Goal: Task Accomplishment & Management: Use online tool/utility

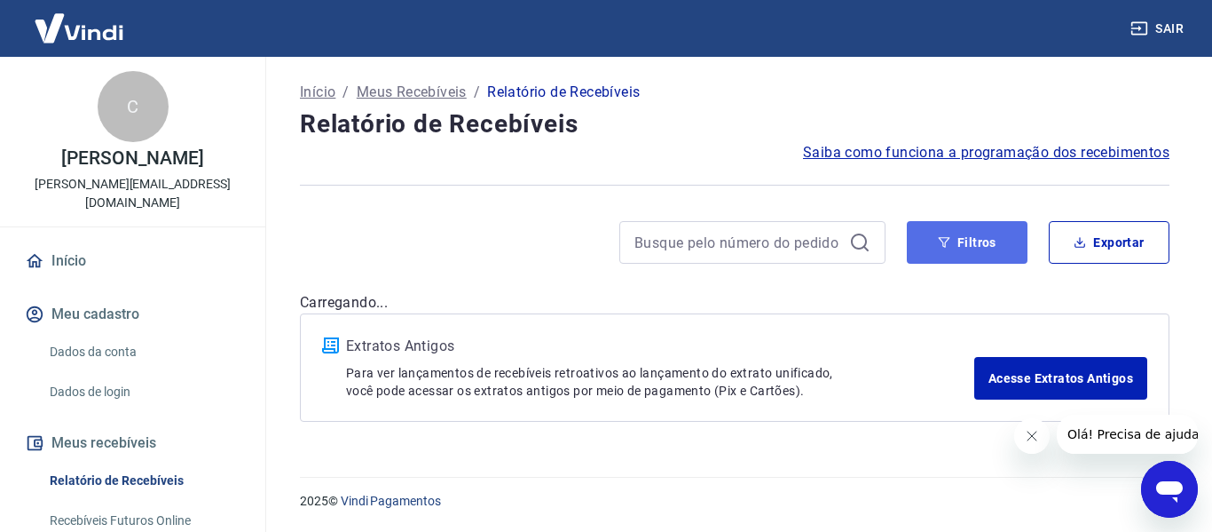
click at [953, 237] on button "Filtros" at bounding box center [967, 242] width 121 height 43
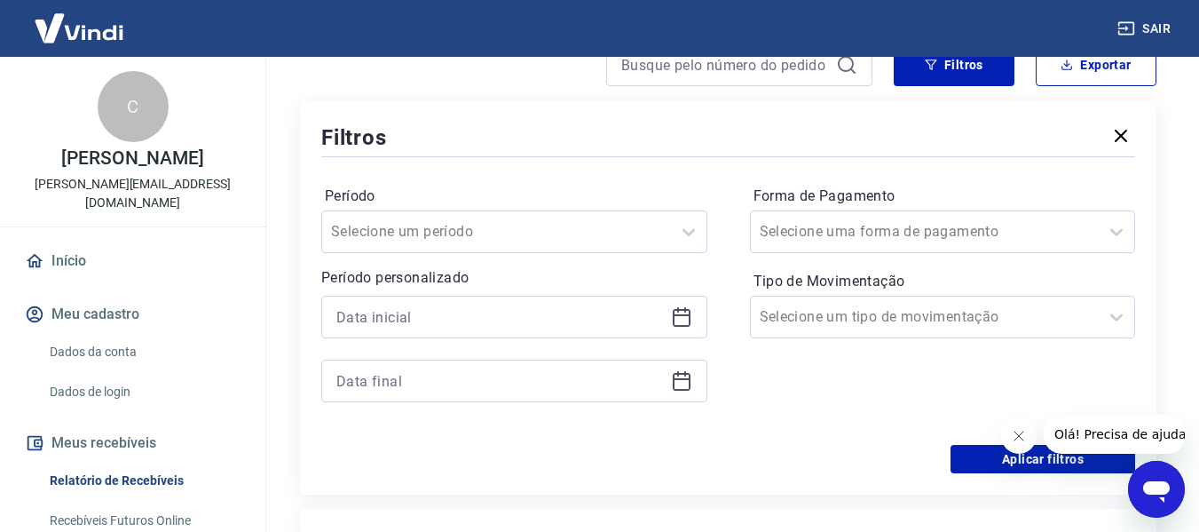
drag, startPoint x: 677, startPoint y: 318, endPoint x: 663, endPoint y: 335, distance: 22.0
click at [678, 318] on icon at bounding box center [681, 316] width 21 height 21
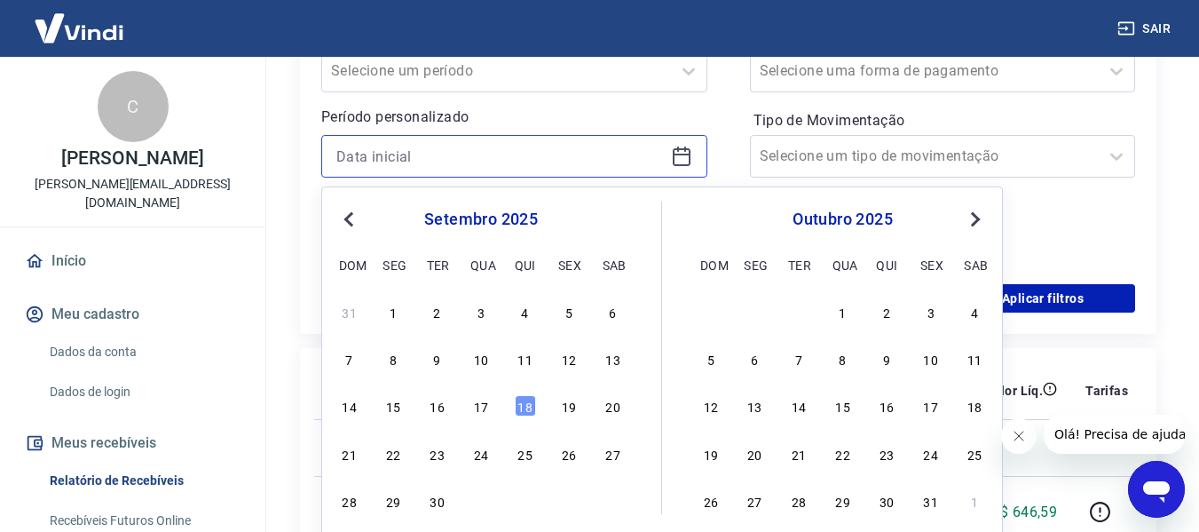
scroll to position [355, 0]
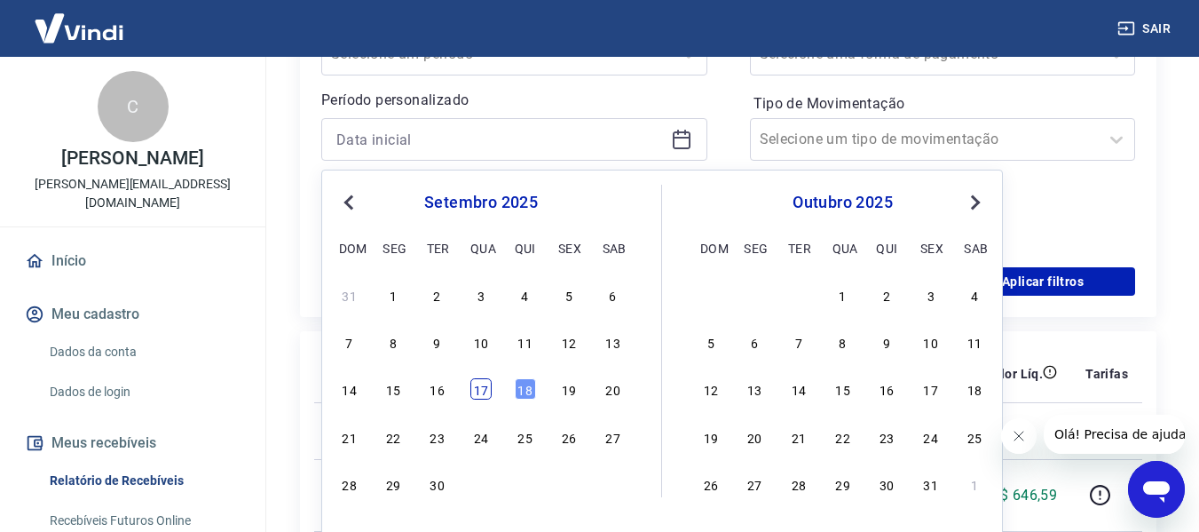
click at [482, 389] on div "17" at bounding box center [480, 388] width 21 height 21
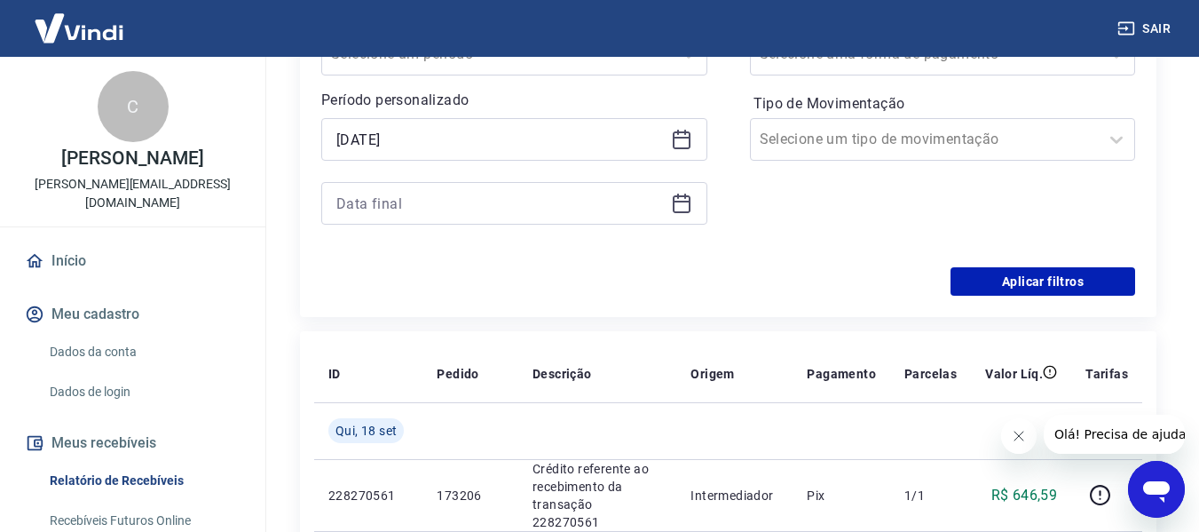
type input "[DATE]"
click at [679, 198] on icon at bounding box center [681, 203] width 21 height 21
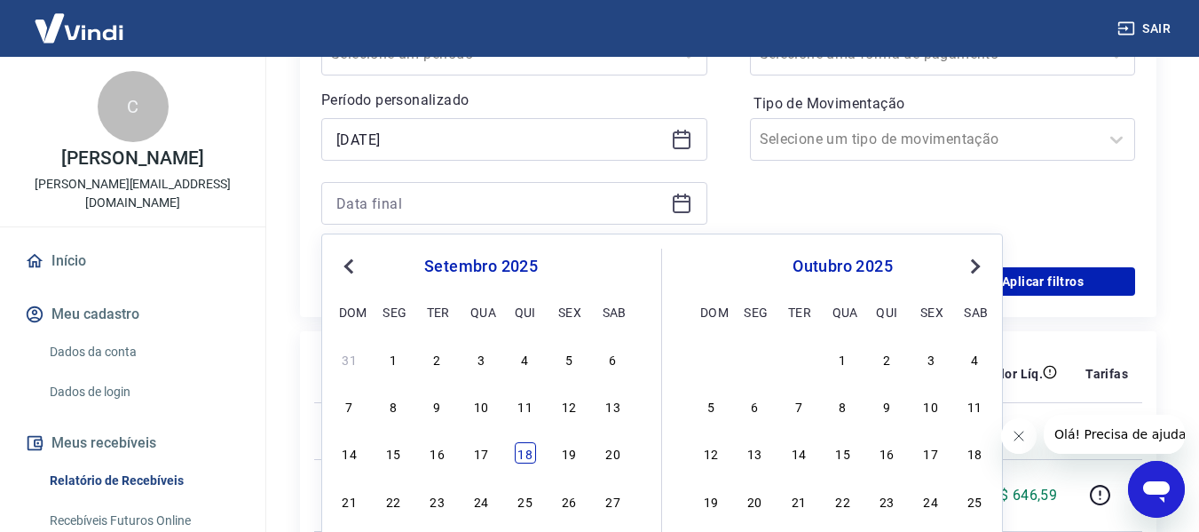
click at [532, 448] on div "18" at bounding box center [525, 452] width 21 height 21
type input "[DATE]"
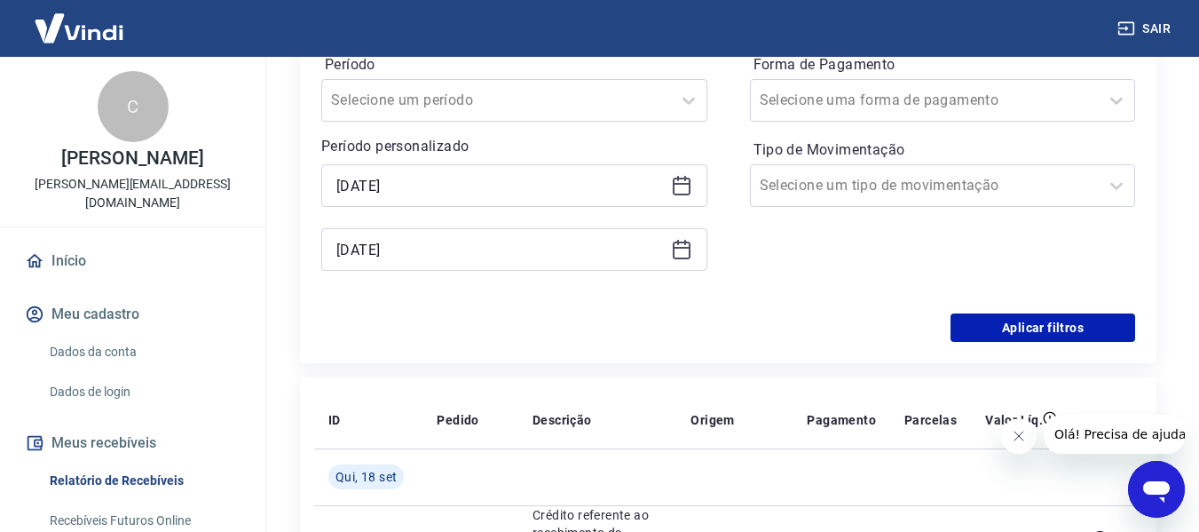
scroll to position [266, 0]
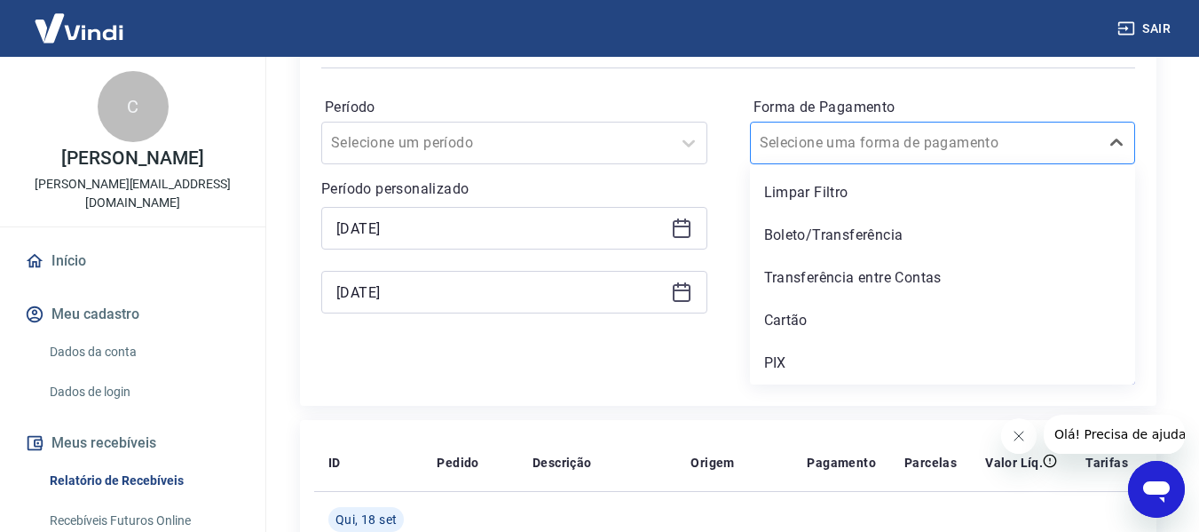
click at [840, 146] on input "Forma de Pagamento" at bounding box center [849, 142] width 179 height 21
click at [769, 362] on div "PIX" at bounding box center [943, 362] width 386 height 35
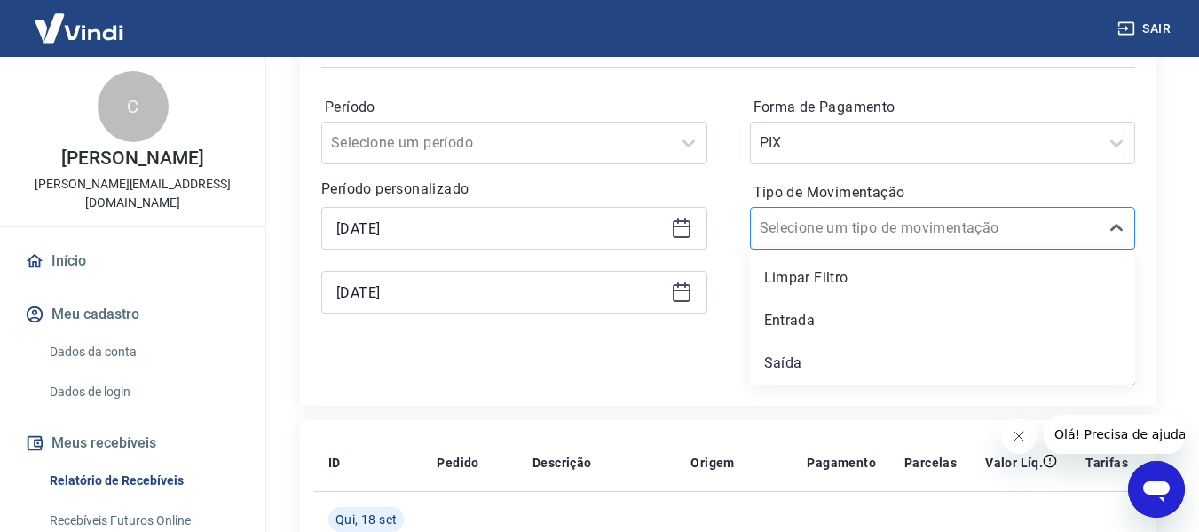
click at [802, 225] on input "Tipo de Movimentação" at bounding box center [849, 227] width 179 height 21
click at [789, 312] on div "Entrada" at bounding box center [943, 320] width 386 height 35
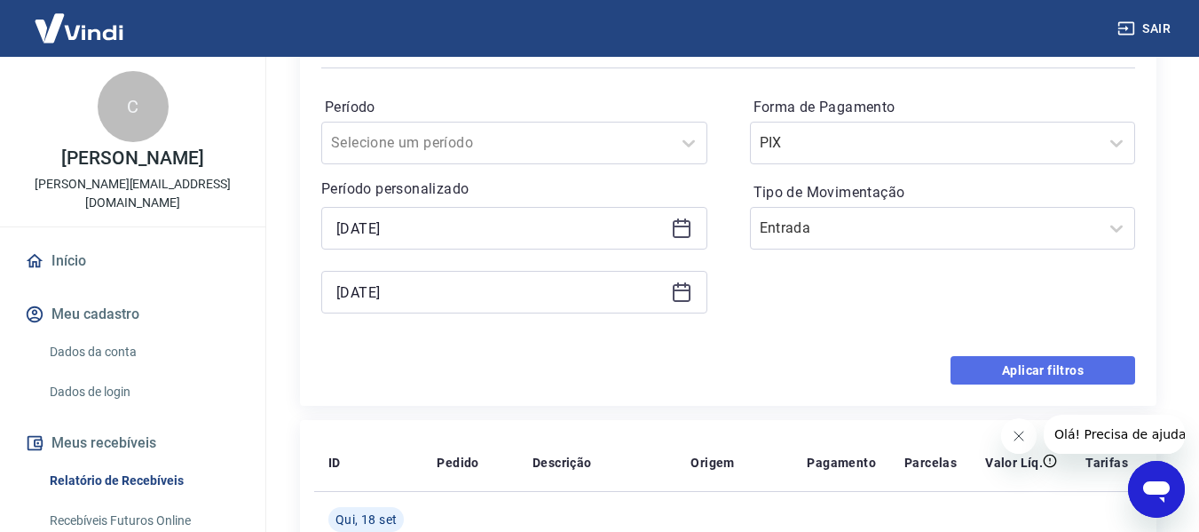
click at [1075, 365] on button "Aplicar filtros" at bounding box center [1042, 370] width 185 height 28
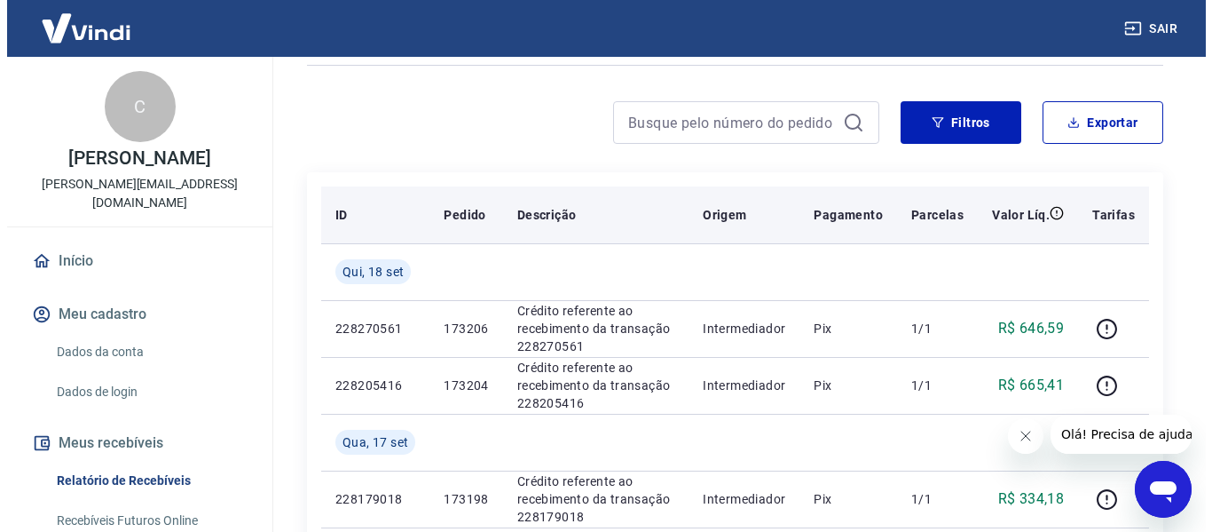
scroll to position [89, 0]
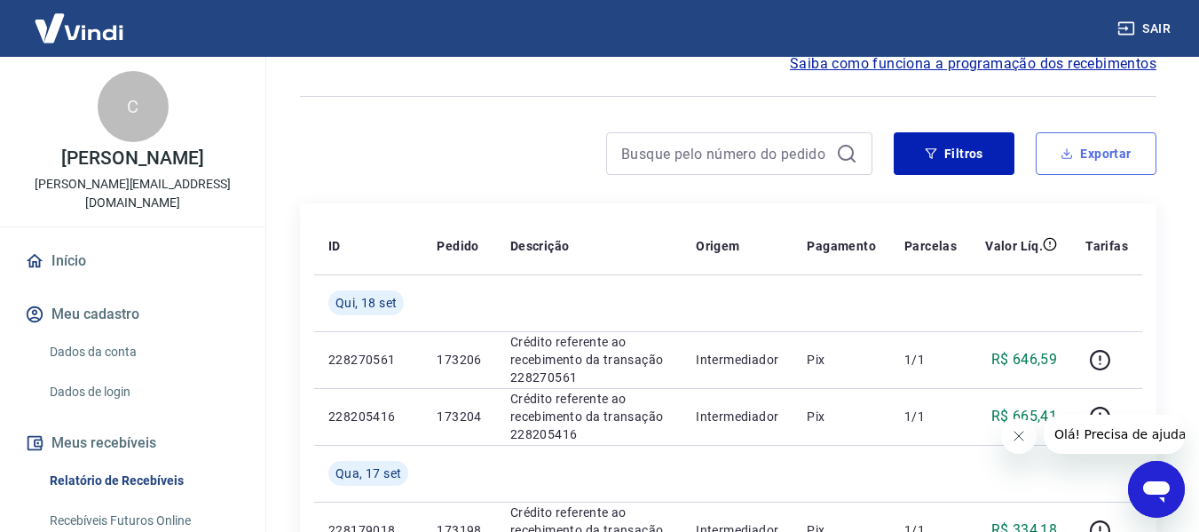
click at [1081, 142] on button "Exportar" at bounding box center [1096, 153] width 121 height 43
type input "[DATE]"
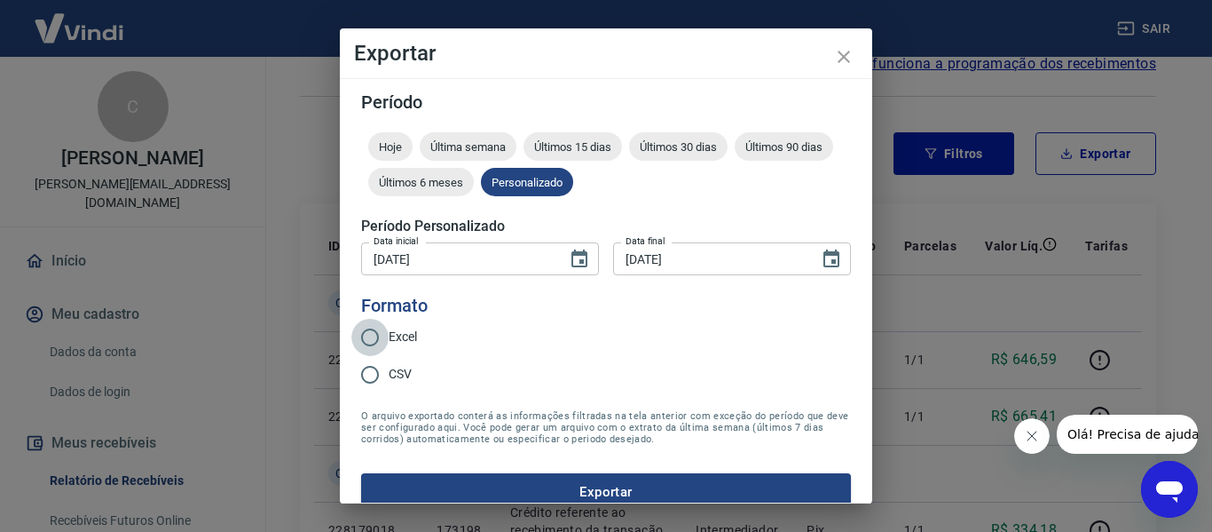
click at [370, 333] on input "Excel" at bounding box center [369, 337] width 37 height 37
radio input "true"
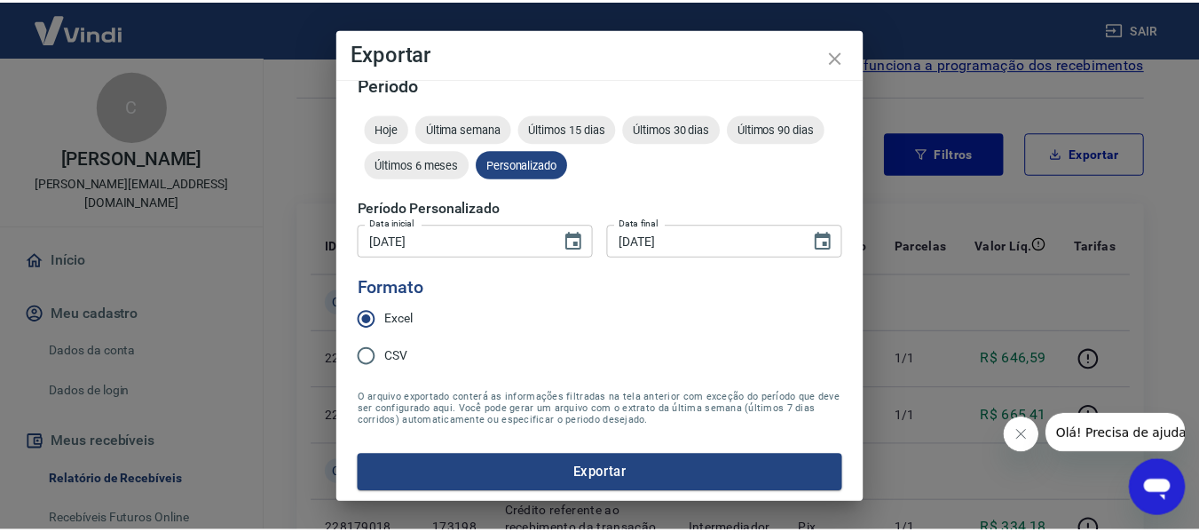
scroll to position [22, 0]
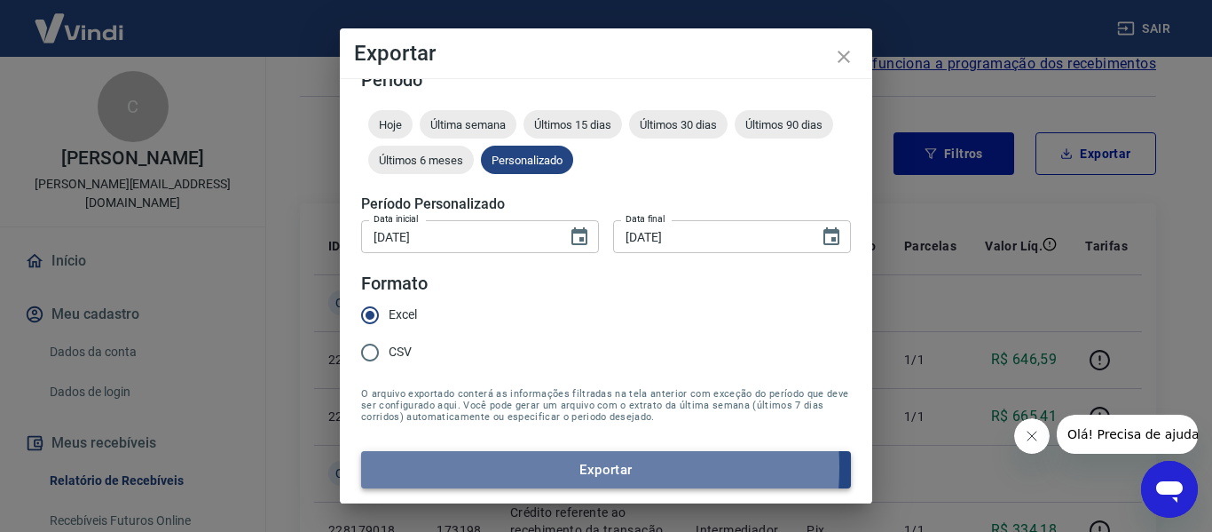
click at [523, 467] on button "Exportar" at bounding box center [606, 469] width 490 height 37
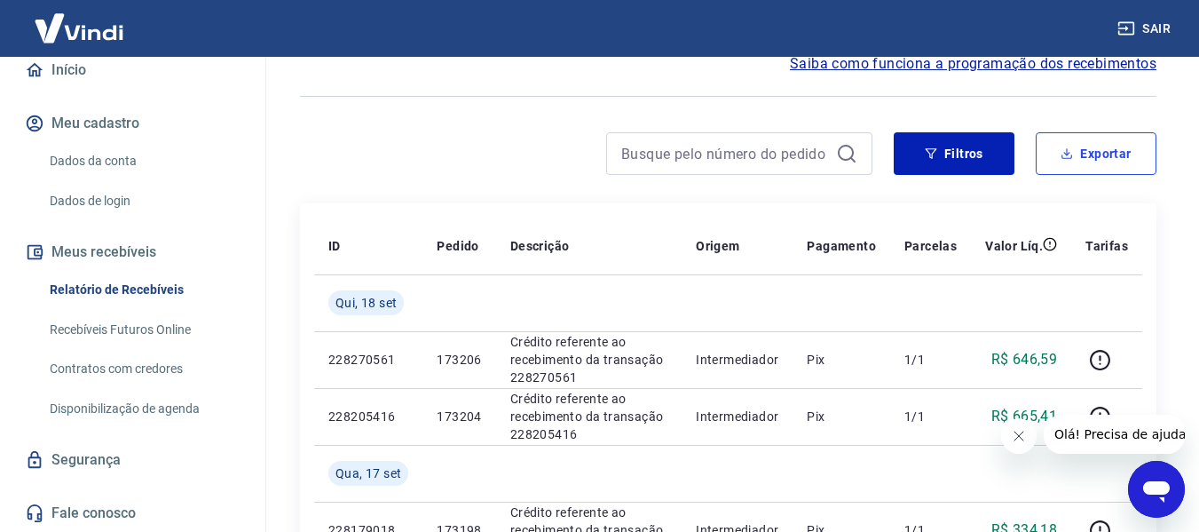
scroll to position [192, 0]
